Goal: Find specific page/section: Find specific page/section

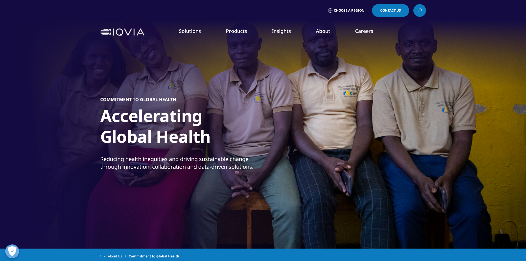
click at [360, 32] on link "Careers" at bounding box center [364, 31] width 18 height 7
click at [286, 89] on link "View Open Roles" at bounding box center [320, 90] width 110 height 6
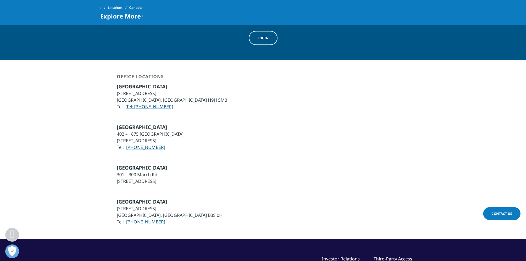
scroll to position [800, 0]
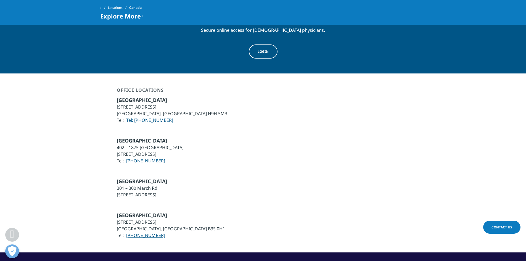
drag, startPoint x: 138, startPoint y: 134, endPoint x: 180, endPoint y: 136, distance: 42.3
click at [180, 137] on div "[GEOGRAPHIC_DATA] 402 – 1875 [GEOGRAPHIC_DATA] [STREET_ADDRESS] Tel: [PHONE_NUM…" at bounding box center [263, 150] width 326 height 27
